Goal: Check status: Check status

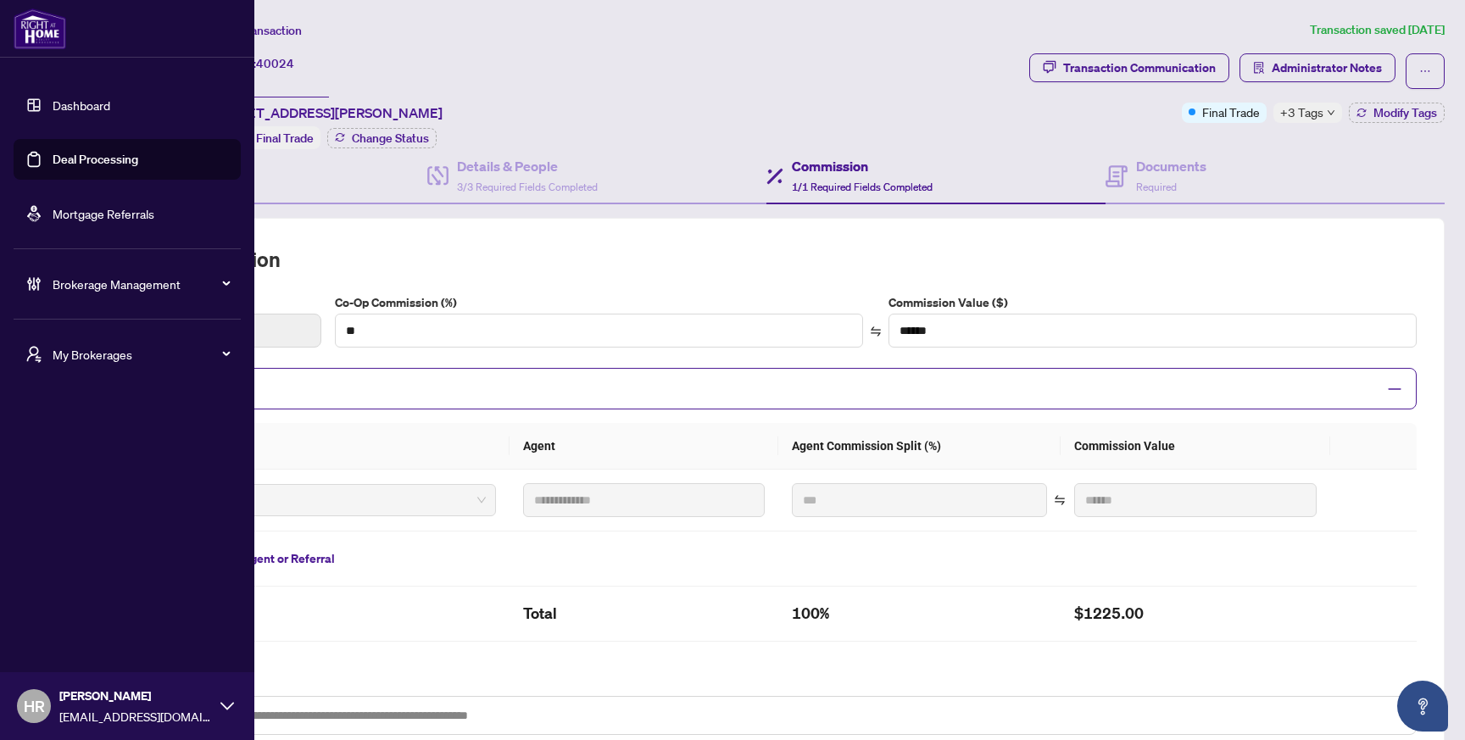
click at [65, 167] on link "Deal Processing" at bounding box center [96, 159] width 86 height 15
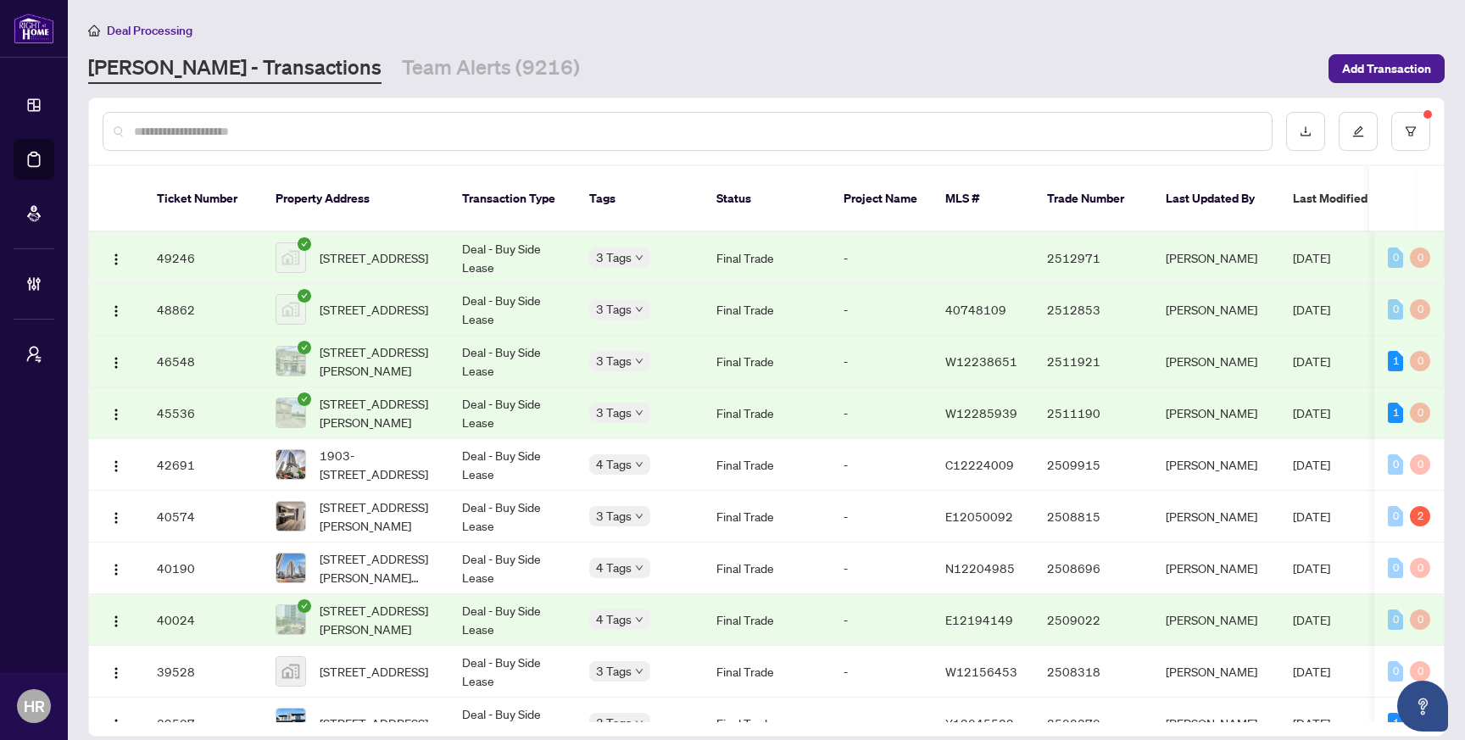
click at [603, 252] on body "Dashboard Deal Processing Mortgage Referrals Brokerage Management My Brokerages…" at bounding box center [732, 370] width 1465 height 740
click at [528, 247] on td "Deal - Buy Side Lease" at bounding box center [511, 258] width 127 height 52
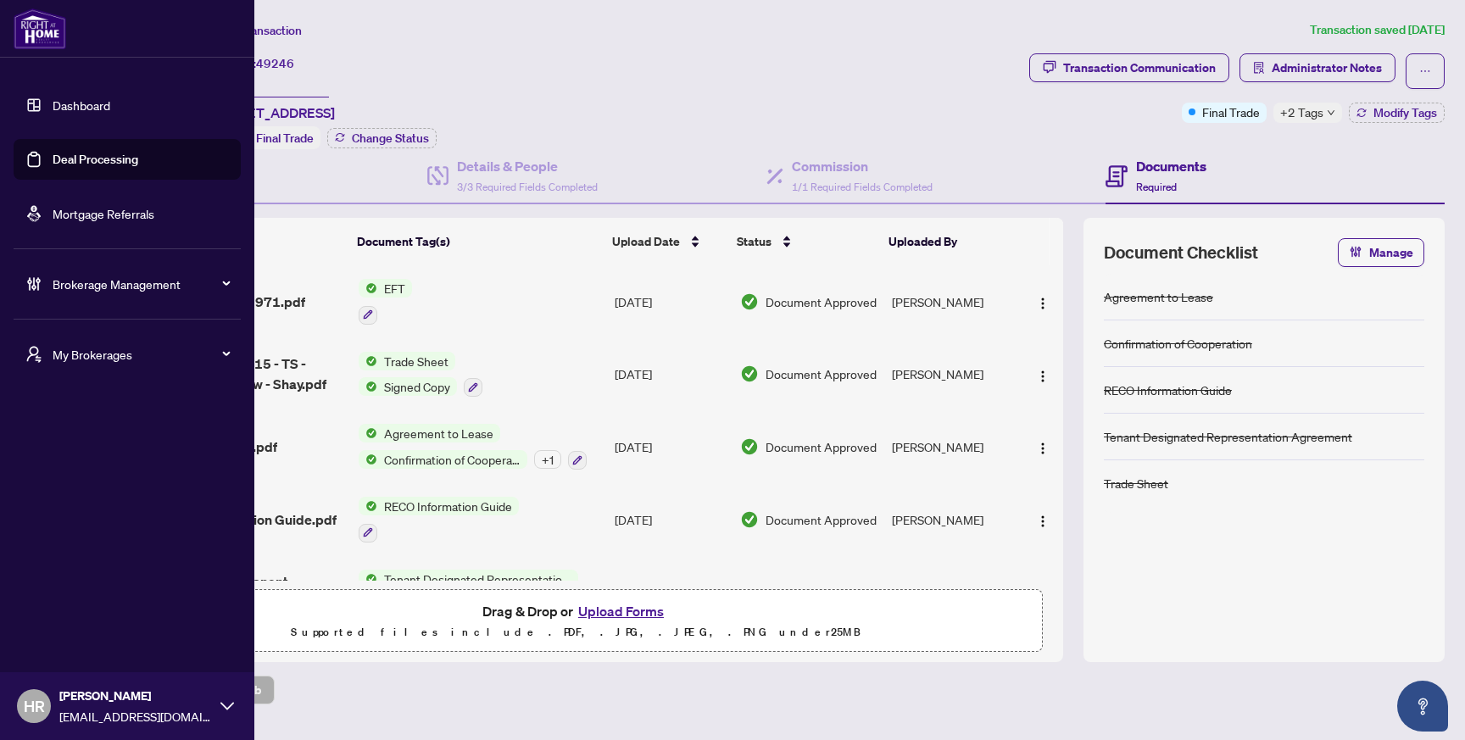
click at [53, 155] on link "Deal Processing" at bounding box center [96, 159] width 86 height 15
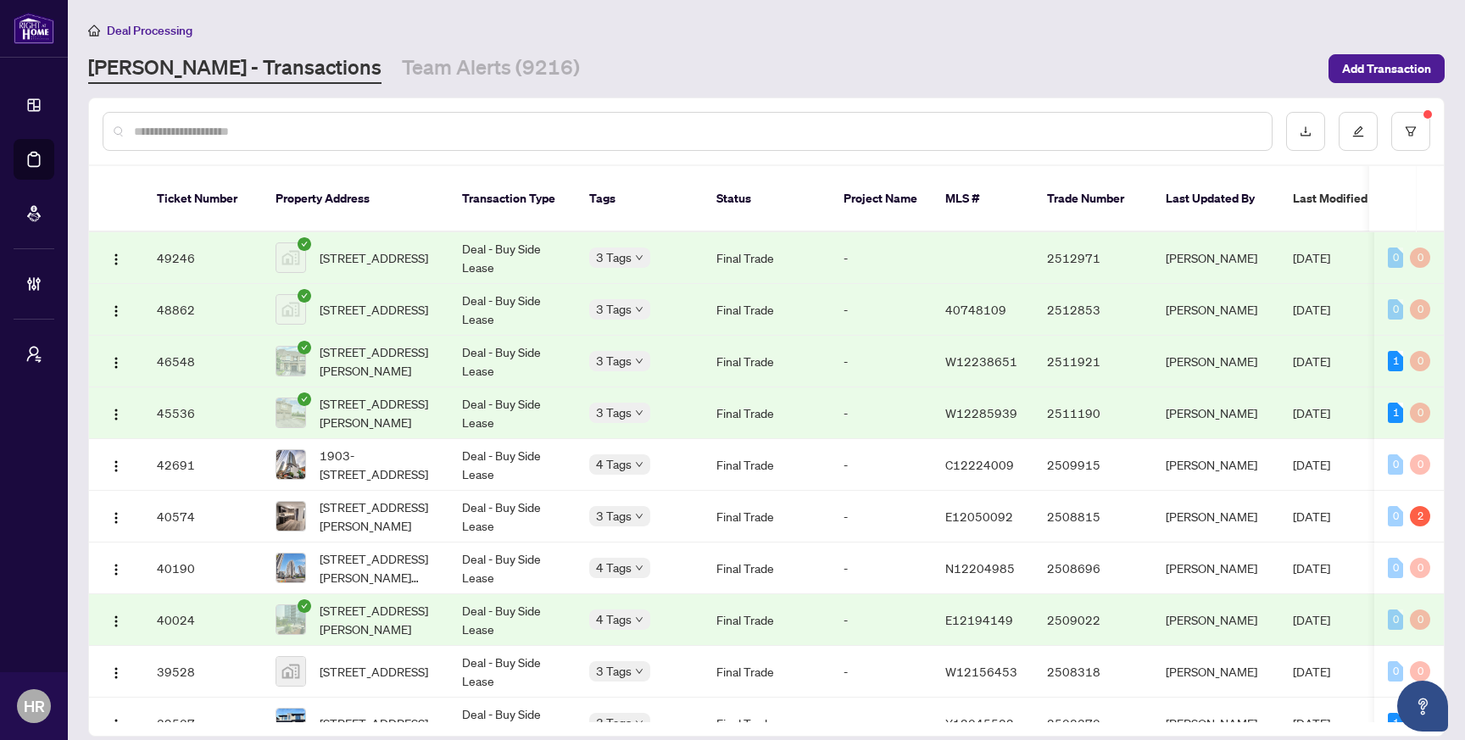
click at [550, 412] on td "Deal - Buy Side Lease" at bounding box center [511, 413] width 127 height 52
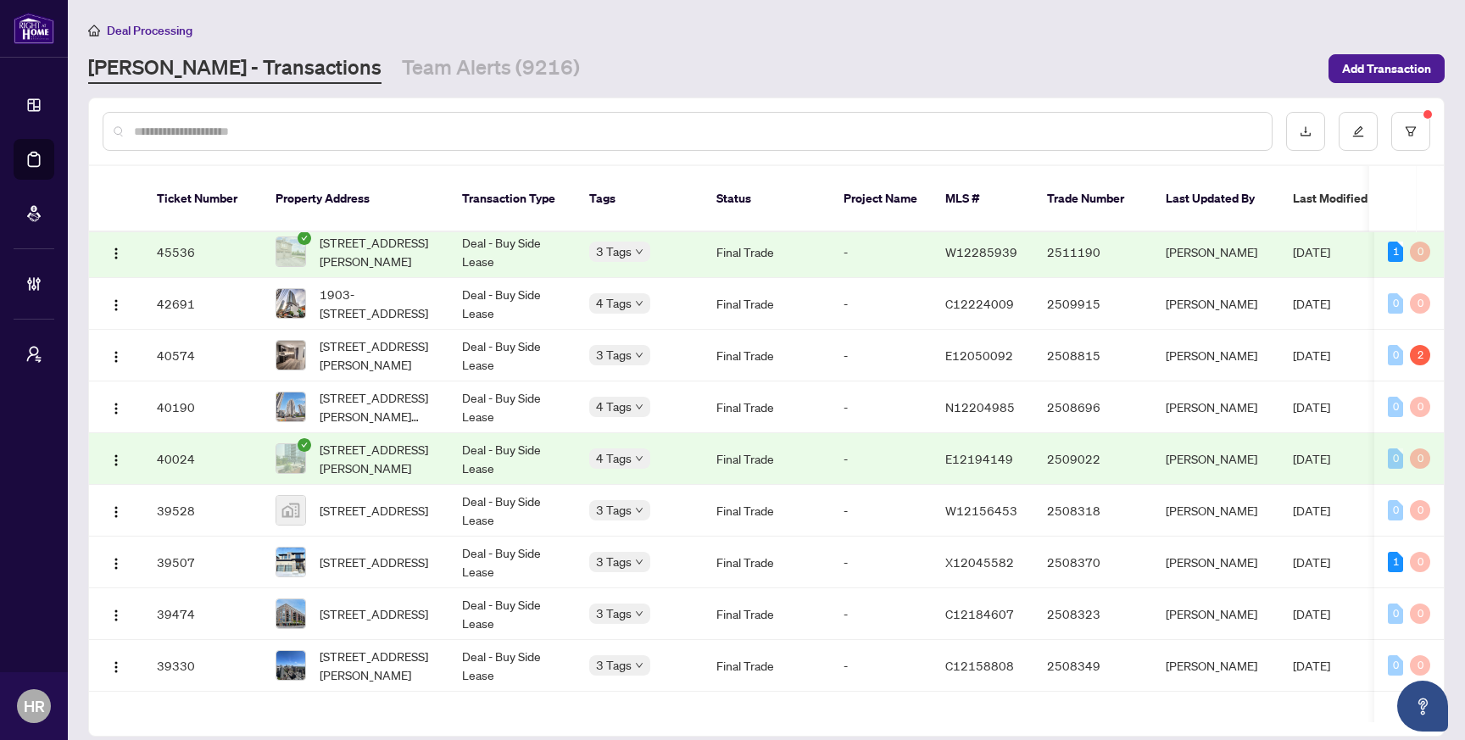
scroll to position [166, 0]
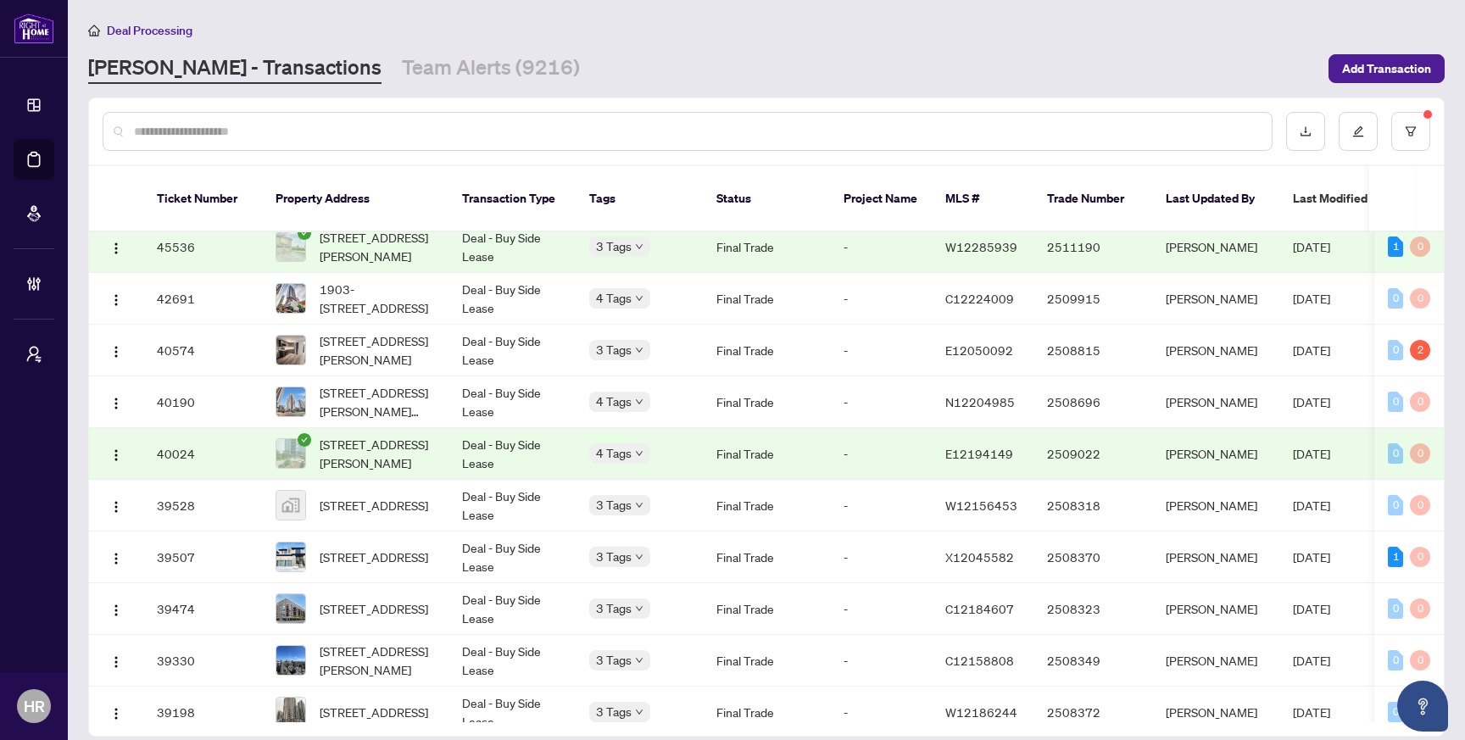
click at [546, 447] on td "Deal - Buy Side Lease" at bounding box center [511, 454] width 127 height 52
